Goal: Find specific page/section: Find specific page/section

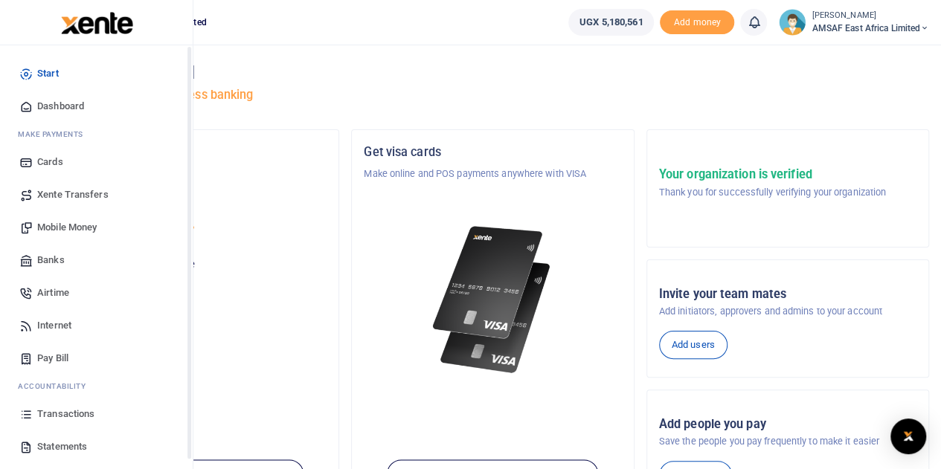
click at [36, 68] on link "Start" at bounding box center [96, 73] width 169 height 33
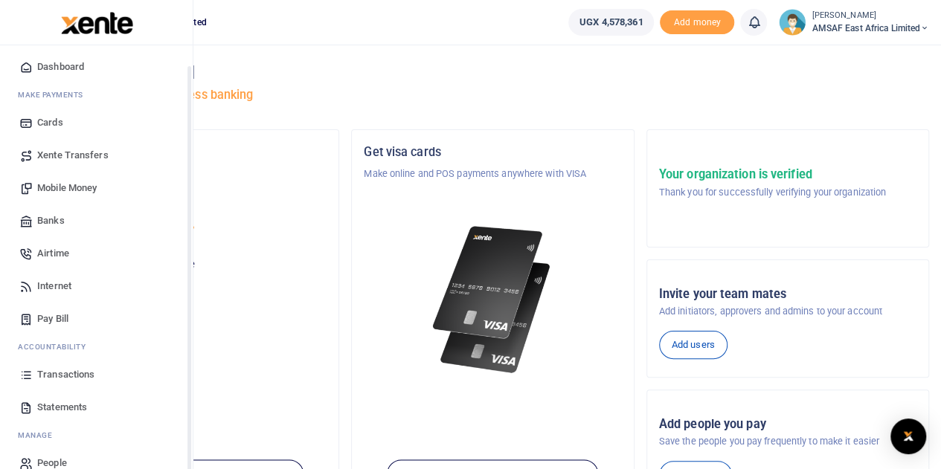
scroll to position [61, 0]
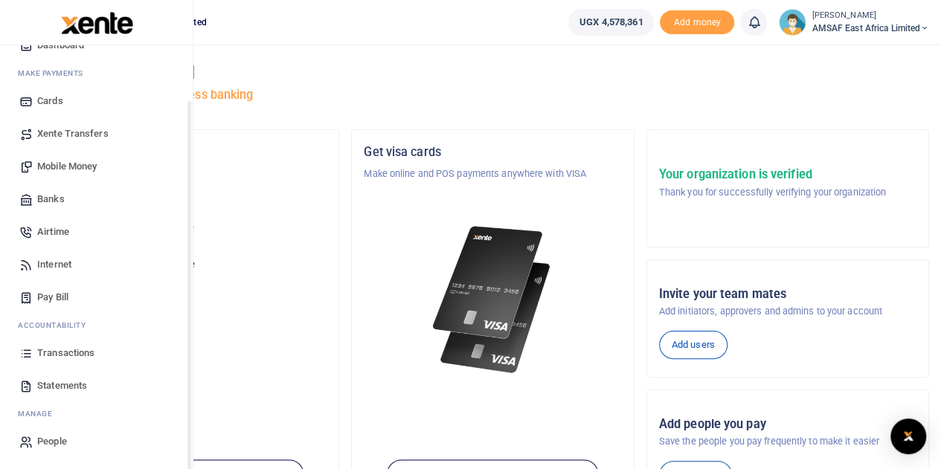
click at [77, 358] on span "Transactions" at bounding box center [65, 353] width 57 height 15
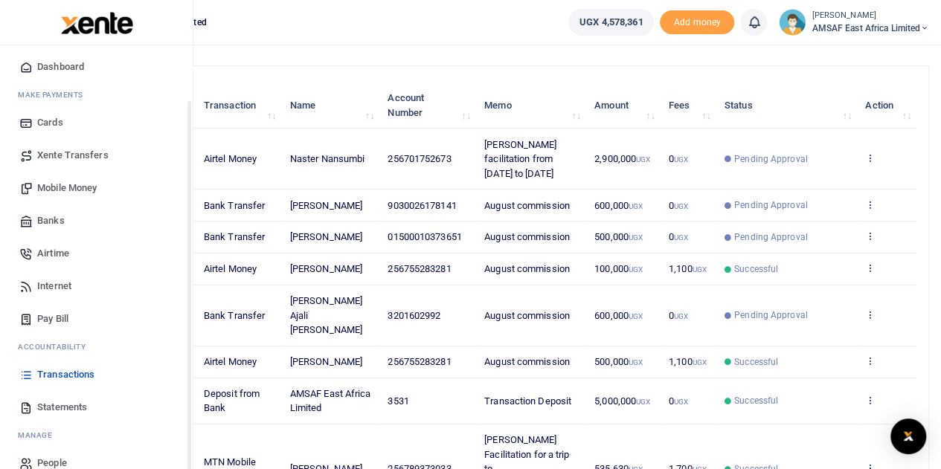
scroll to position [61, 0]
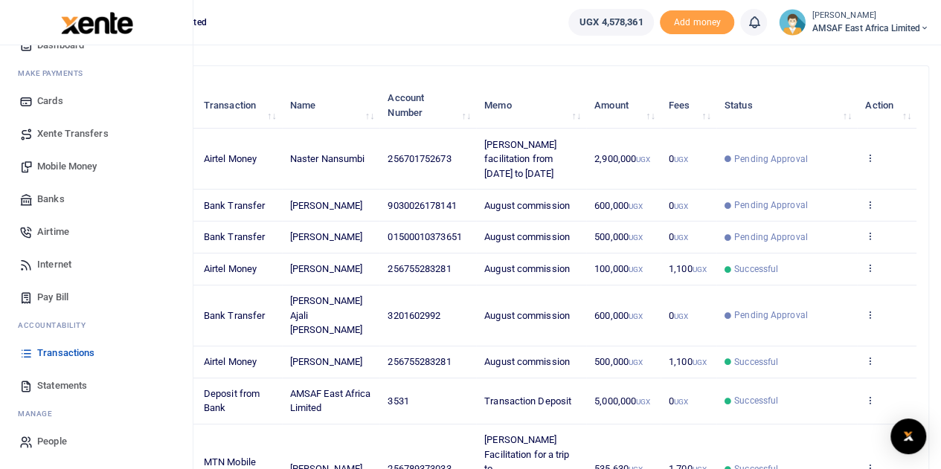
click at [68, 353] on span "Transactions" at bounding box center [65, 353] width 57 height 15
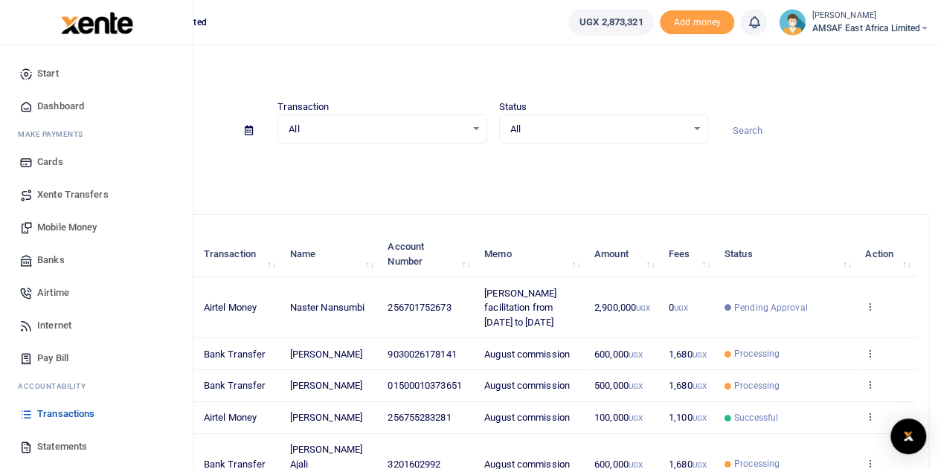
click at [79, 417] on span "Transactions" at bounding box center [65, 414] width 57 height 15
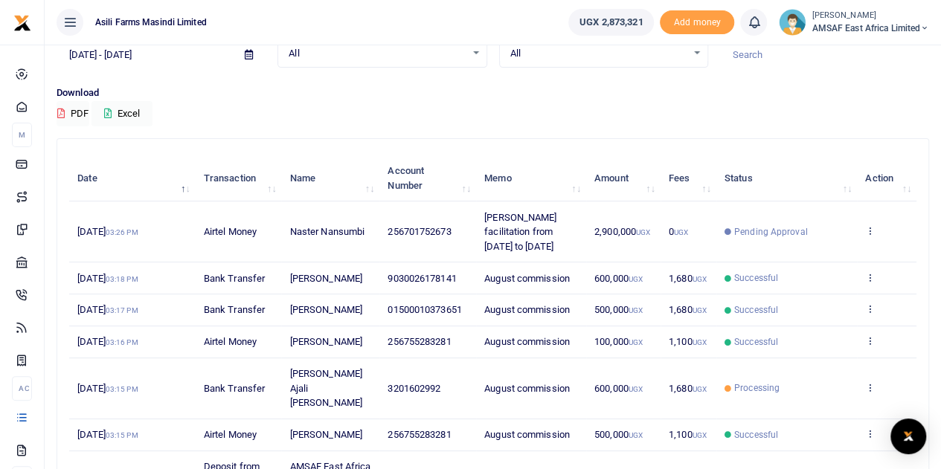
scroll to position [74, 0]
